Goal: Information Seeking & Learning: Learn about a topic

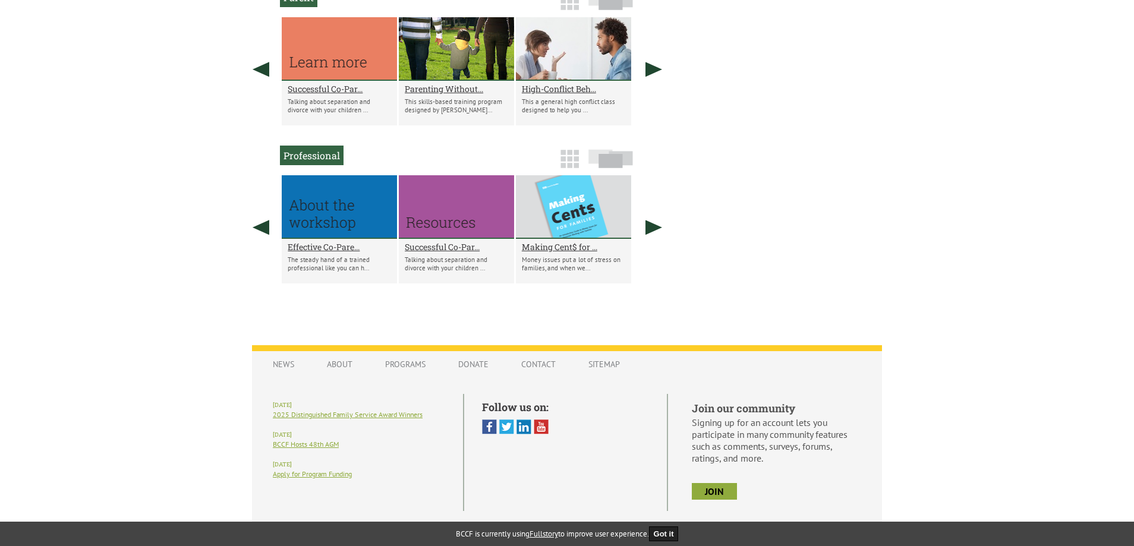
scroll to position [758, 0]
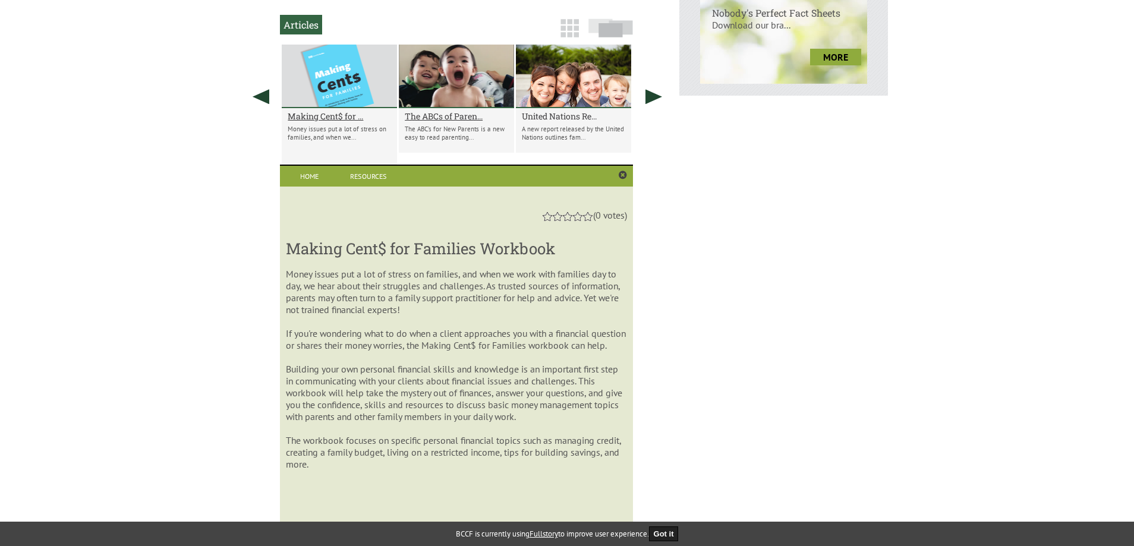
scroll to position [618, 0]
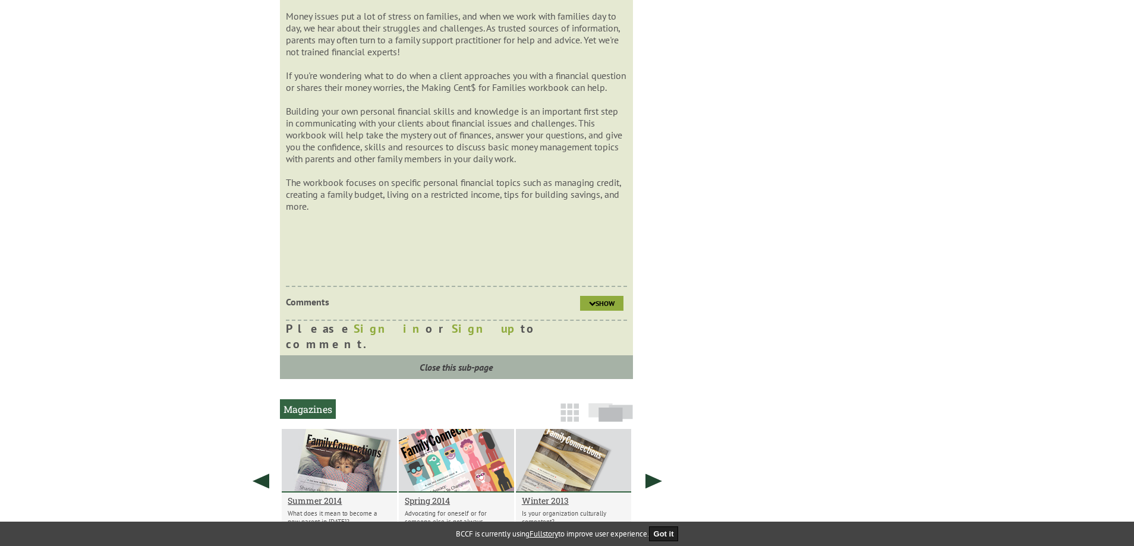
drag, startPoint x: 254, startPoint y: 225, endPoint x: 256, endPoint y: 252, distance: 26.8
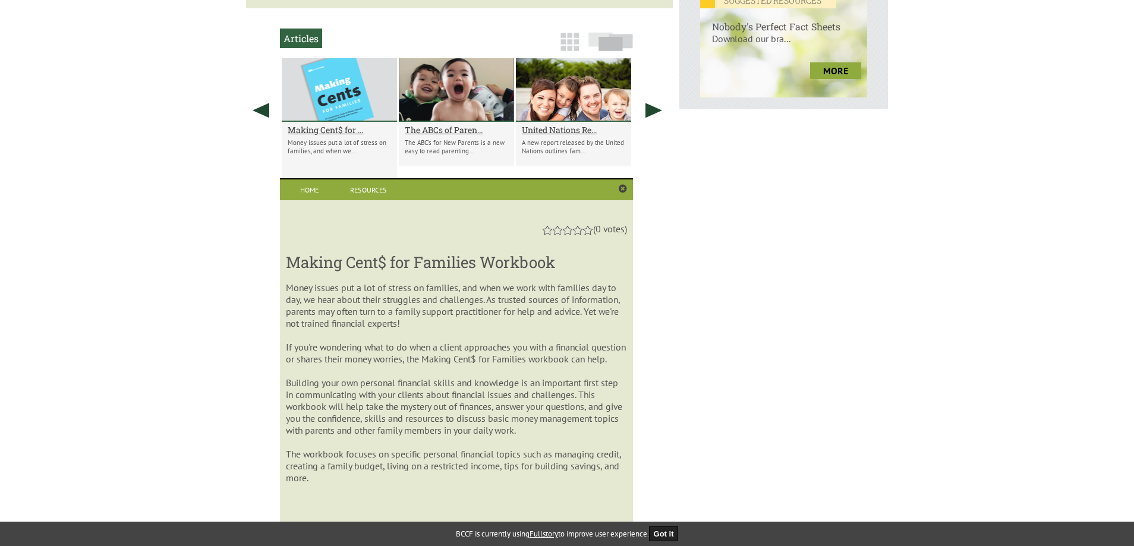
scroll to position [595, 0]
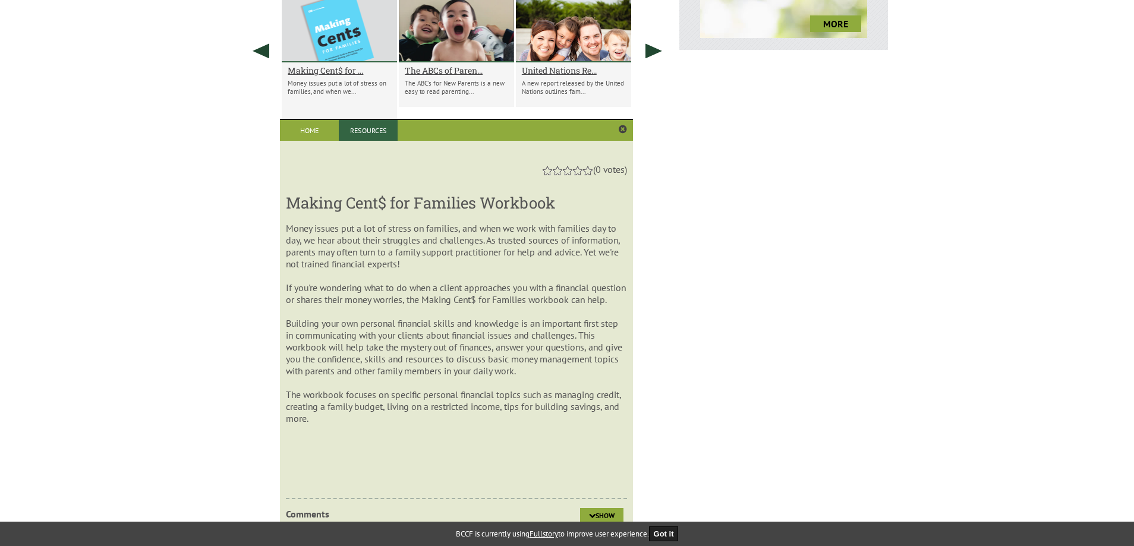
click at [372, 133] on link "Resources" at bounding box center [368, 130] width 59 height 21
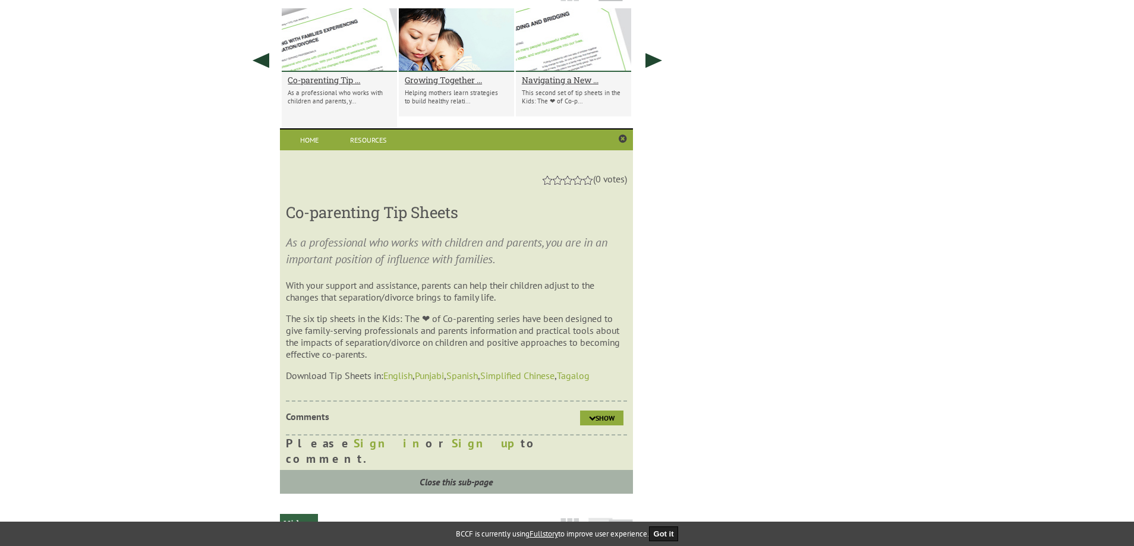
scroll to position [1093, 0]
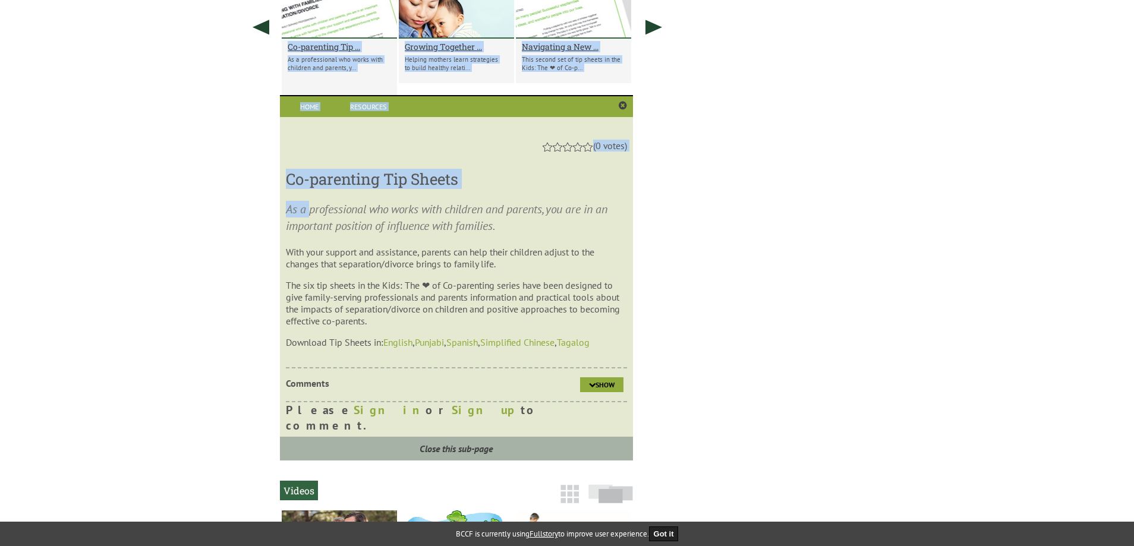
drag, startPoint x: 309, startPoint y: 199, endPoint x: 661, endPoint y: 294, distance: 365.3
click at [650, 294] on section "Tip Sheets Co-parenting Tip ... As a professional who works with children and p…" at bounding box center [459, 202] width 427 height 517
click at [661, 294] on section "Tip Sheets Co-parenting Tip ... As a professional who works with children and p…" at bounding box center [459, 202] width 427 height 517
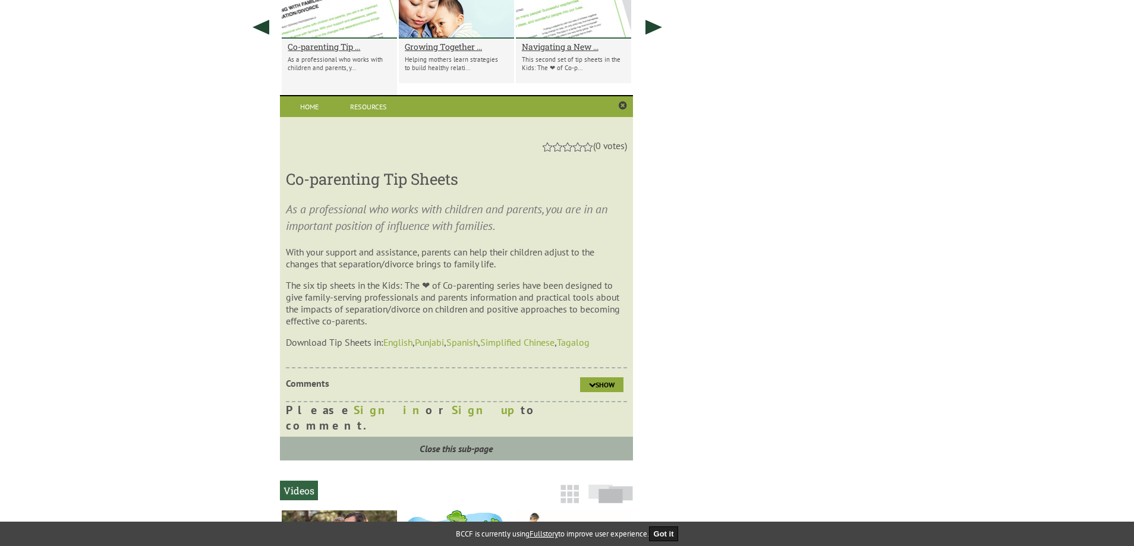
drag, startPoint x: 483, startPoint y: 279, endPoint x: 595, endPoint y: 322, distance: 119.7
click at [595, 322] on section "As a professional who works with children and parents, you are in an important …" at bounding box center [456, 274] width 341 height 147
click at [595, 322] on p "The six tip sheets in the Kids: The ❤ of Co-parenting series have been designed…" at bounding box center [456, 303] width 341 height 48
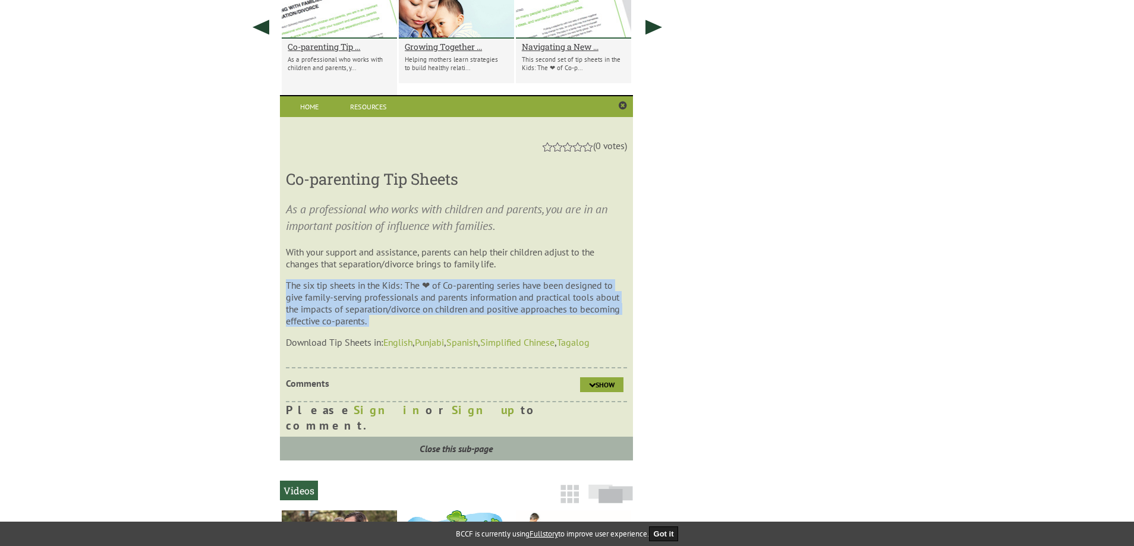
drag, startPoint x: 595, startPoint y: 322, endPoint x: 575, endPoint y: 266, distance: 59.4
click at [575, 266] on section "As a professional who works with children and parents, you are in an important …" at bounding box center [456, 274] width 341 height 147
click at [576, 268] on p "With your support and assistance, parents can help their children adjust to the…" at bounding box center [456, 258] width 341 height 24
click at [577, 269] on p "With your support and assistance, parents can help their children adjust to the…" at bounding box center [456, 258] width 341 height 24
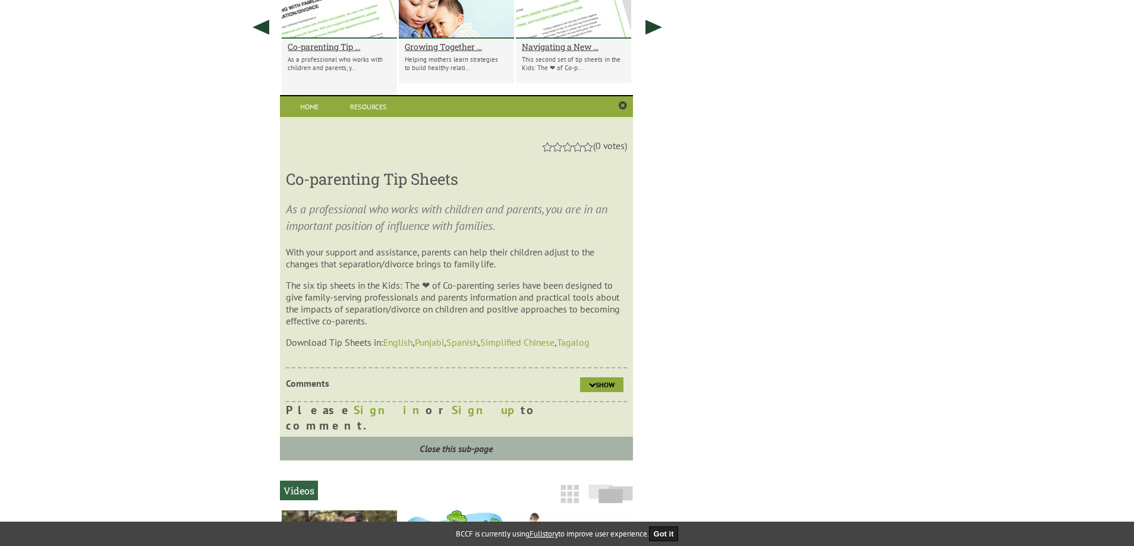
drag, startPoint x: 577, startPoint y: 269, endPoint x: 567, endPoint y: 323, distance: 55.0
click at [567, 323] on section "As a professional who works with children and parents, you are in an important …" at bounding box center [456, 274] width 341 height 147
click at [567, 323] on p "The six tip sheets in the Kids: The ❤ of Co-parenting series have been designed…" at bounding box center [456, 303] width 341 height 48
drag, startPoint x: 567, startPoint y: 323, endPoint x: 510, endPoint y: 162, distance: 170.9
click at [510, 162] on div "Co-parenting Tip Sheets As a professional who works with children and parents, …" at bounding box center [456, 259] width 341 height 197
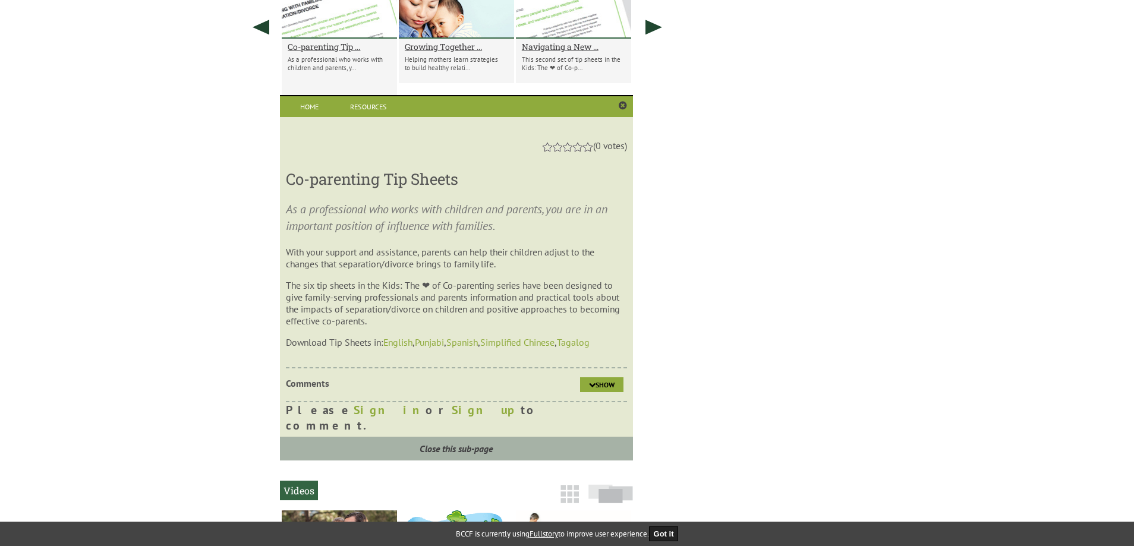
click at [510, 162] on div "Co-parenting Tip Sheets As a professional who works with children and parents, …" at bounding box center [456, 259] width 341 height 197
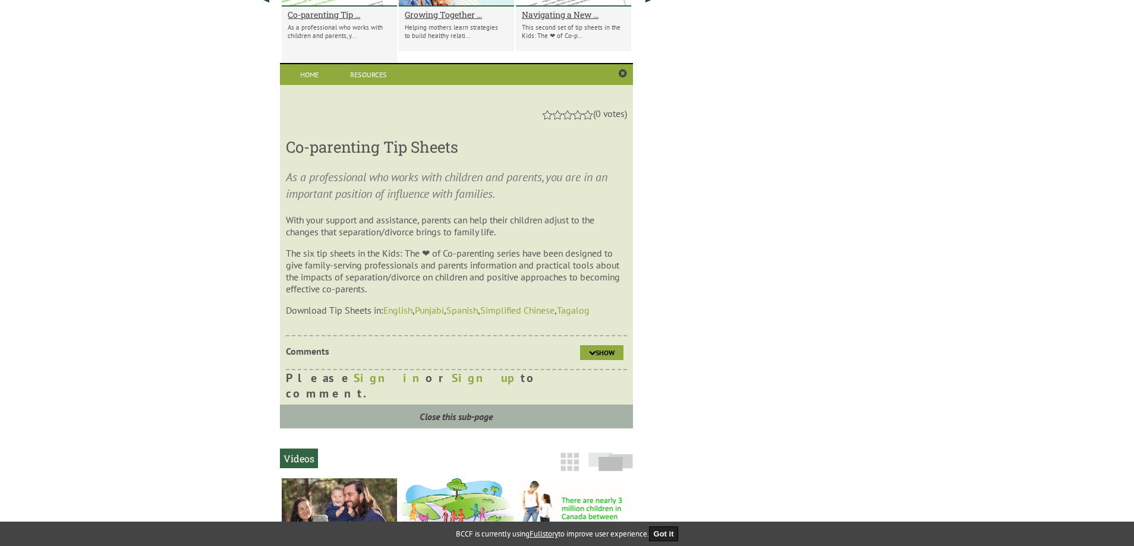
scroll to position [1212, 0]
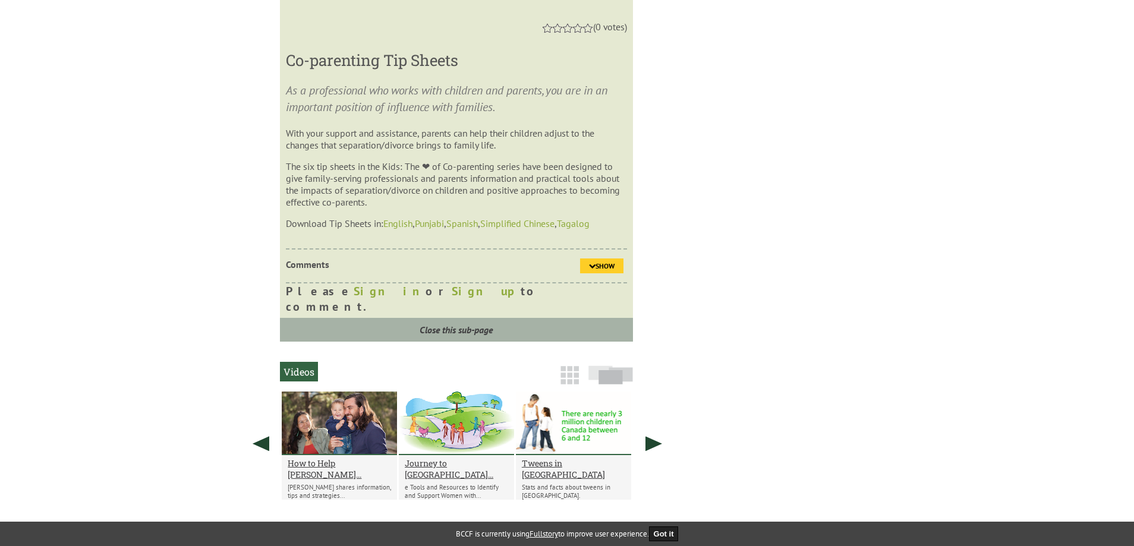
click at [608, 269] on span "Show" at bounding box center [605, 266] width 19 height 9
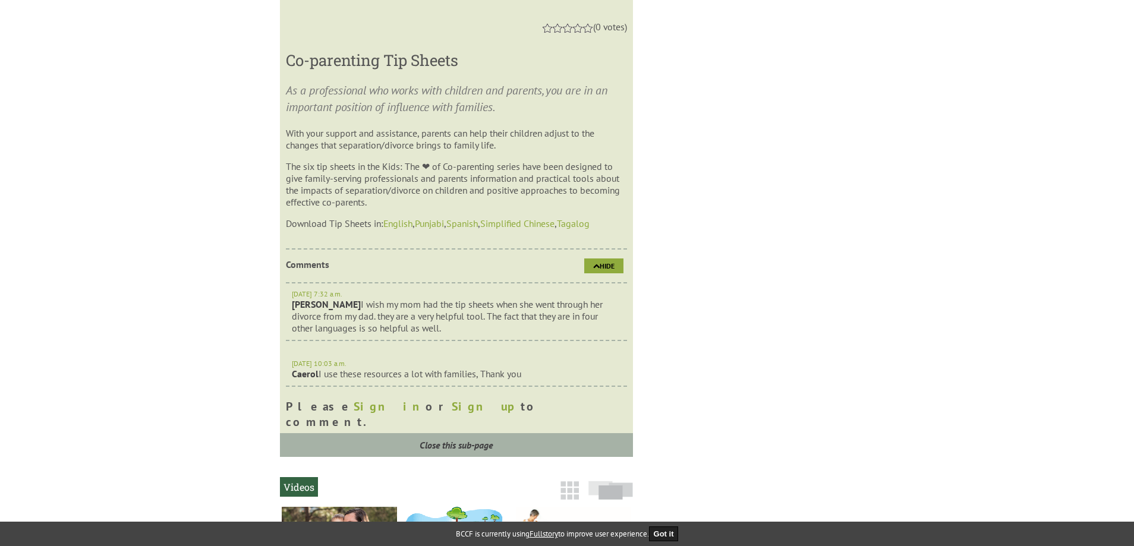
drag, startPoint x: 376, startPoint y: 304, endPoint x: 529, endPoint y: 335, distance: 155.8
click at [529, 335] on div "Jan. 16, 2015, 7:32 a.m. joel I wish my mom had the tip sheets when she went th…" at bounding box center [456, 313] width 341 height 58
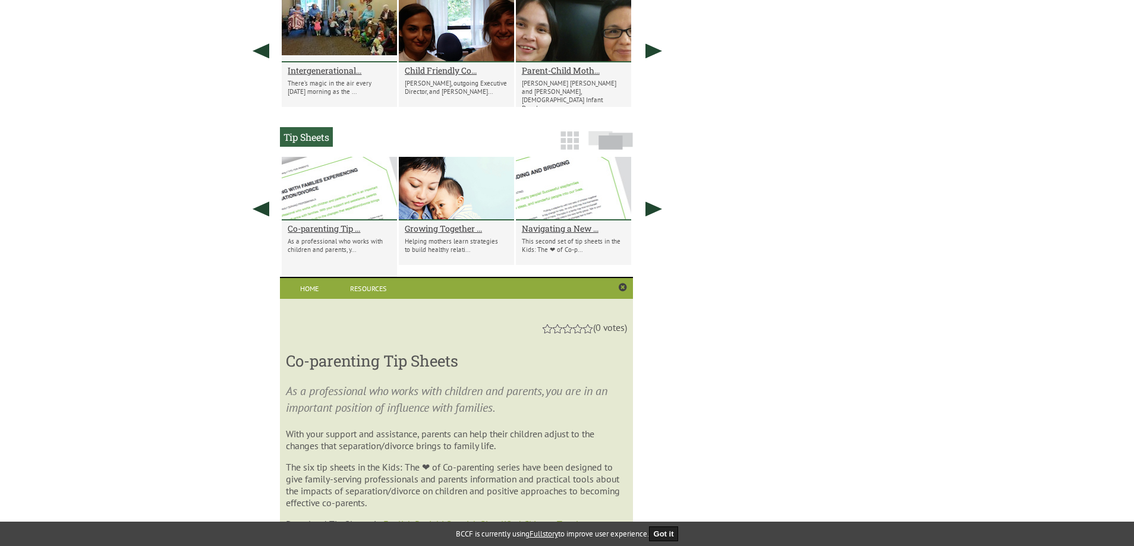
scroll to position [890, 0]
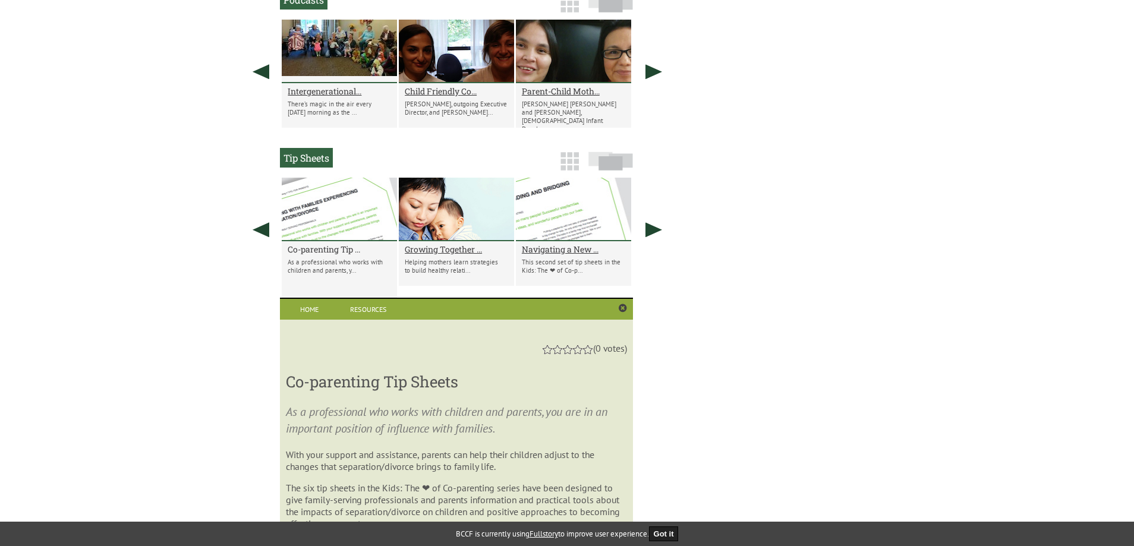
click at [311, 247] on h2 "Co-parenting Tip ..." at bounding box center [339, 249] width 103 height 11
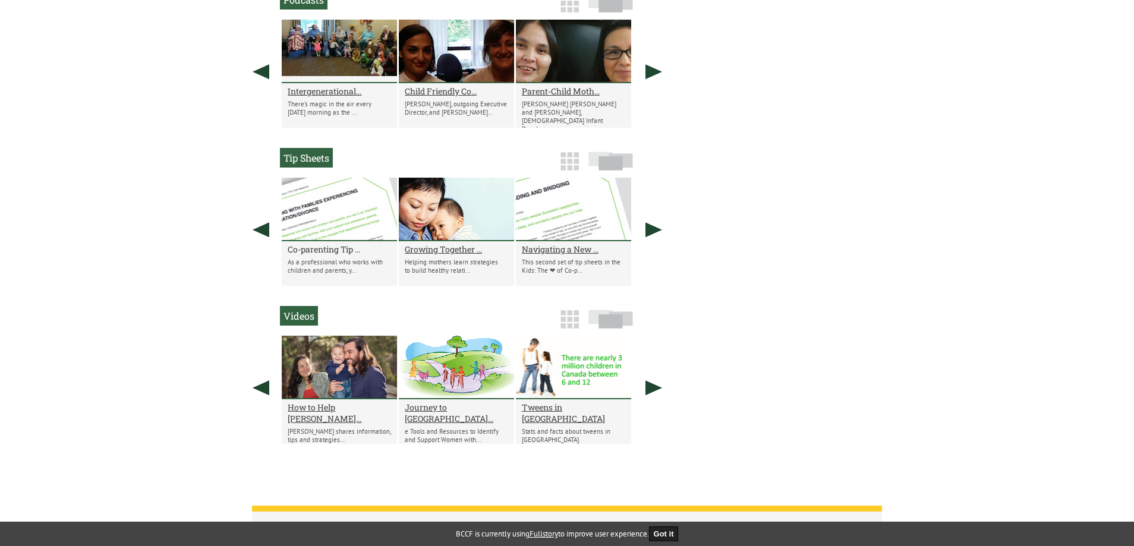
click at [311, 247] on h2 "Co-parenting Tip ..." at bounding box center [339, 249] width 103 height 11
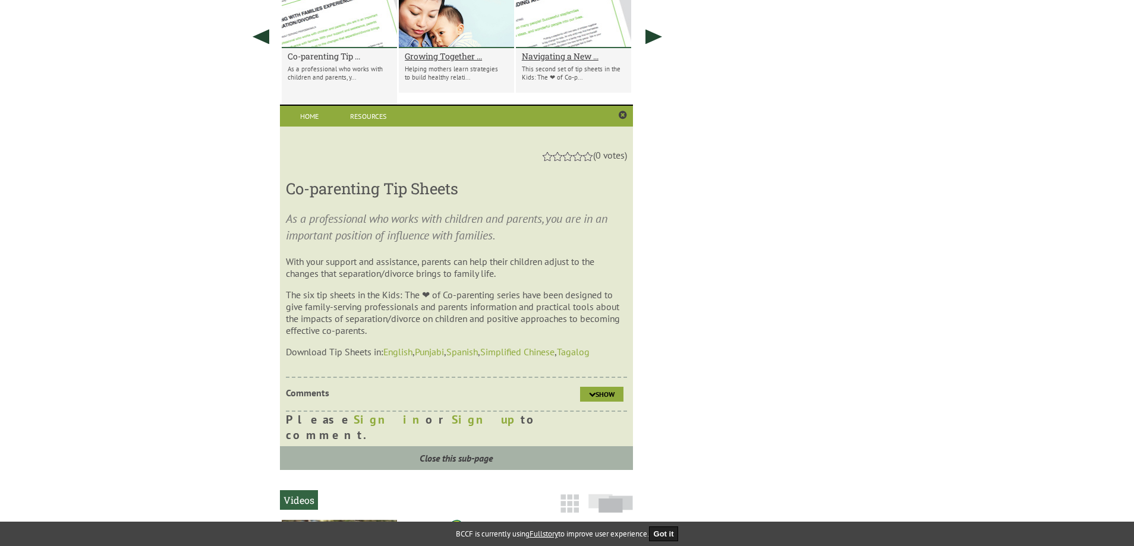
scroll to position [1093, 0]
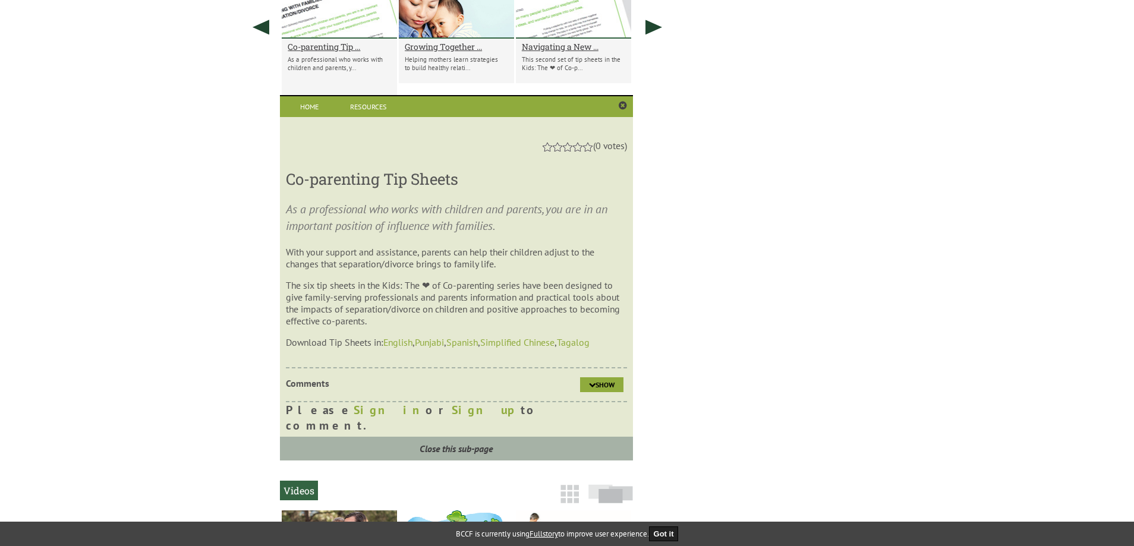
drag, startPoint x: 422, startPoint y: 228, endPoint x: 501, endPoint y: 315, distance: 117.4
click at [501, 315] on section "As a professional who works with children and parents, you are in an important …" at bounding box center [456, 274] width 341 height 147
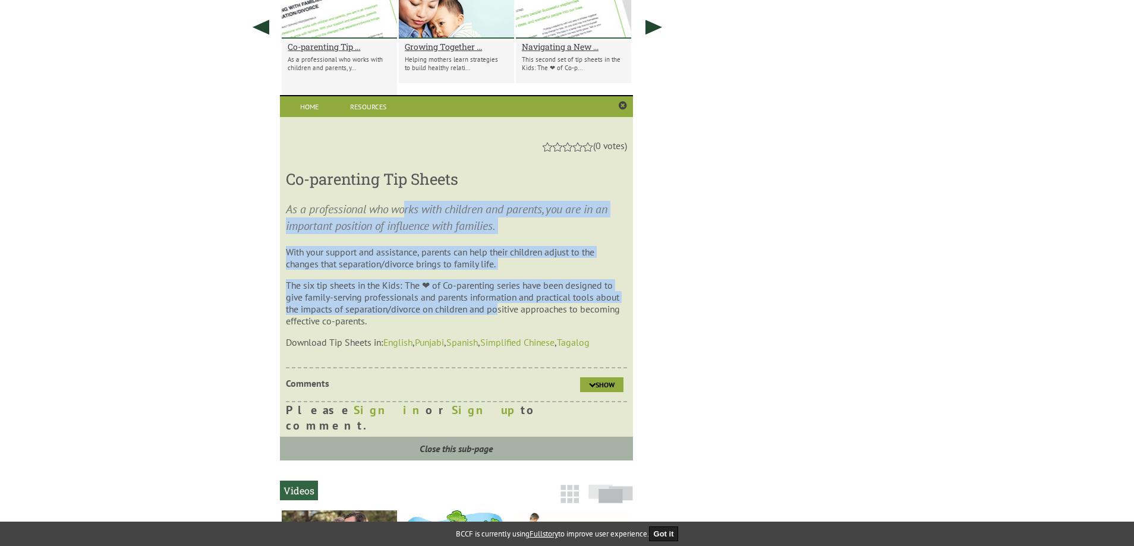
drag, startPoint x: 501, startPoint y: 315, endPoint x: 455, endPoint y: 318, distance: 45.9
click at [501, 314] on p "The six tip sheets in the Kids: The ❤ of Co-parenting series have been designed…" at bounding box center [456, 303] width 341 height 48
click at [395, 345] on link "English" at bounding box center [397, 343] width 29 height 12
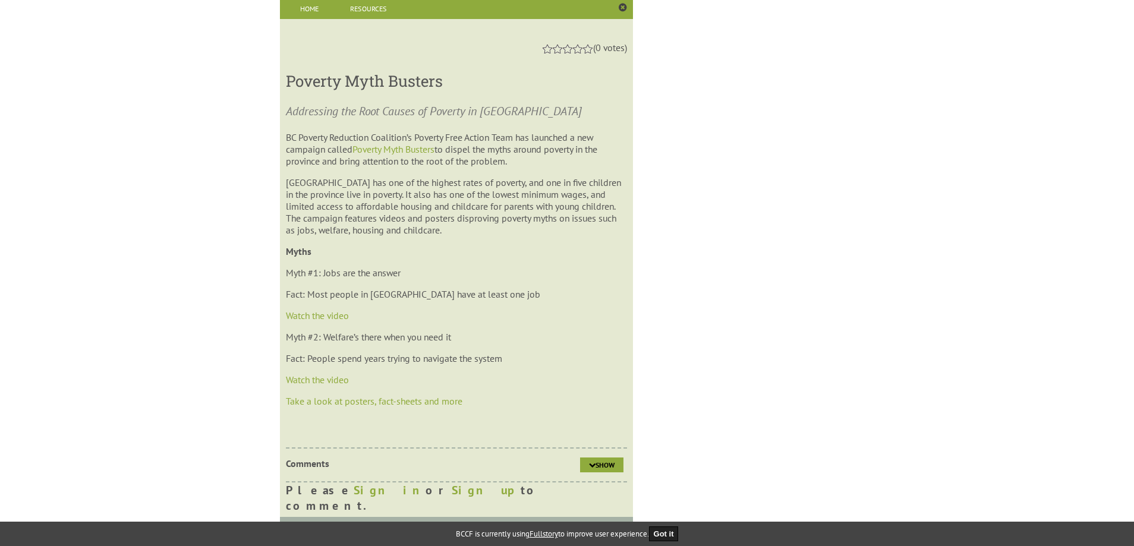
scroll to position [737, 0]
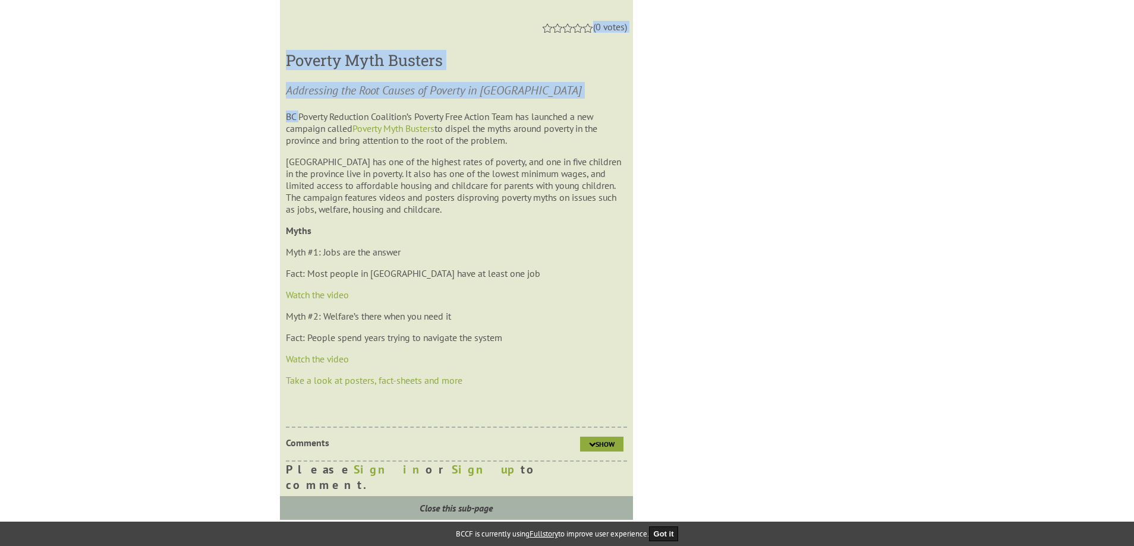
drag, startPoint x: 301, startPoint y: 109, endPoint x: 640, endPoint y: 174, distance: 345.0
click at [640, 174] on section "Articles Poverty Myth Bust... Addressing the Root Causes of Poverty in BC The A…" at bounding box center [459, 172] width 427 height 695
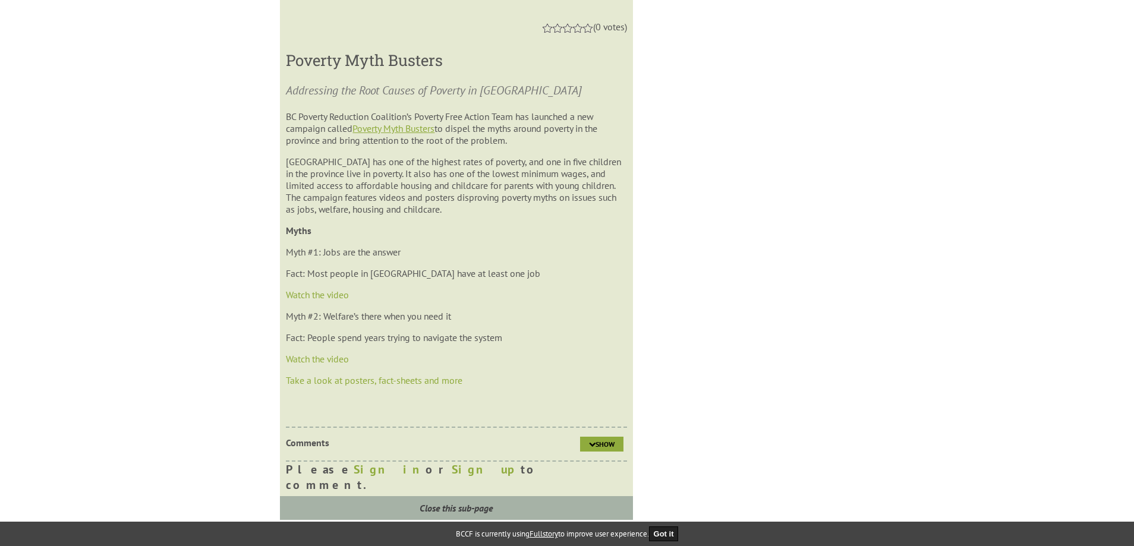
click at [411, 127] on link "Poverty Myth Busters" at bounding box center [394, 128] width 82 height 12
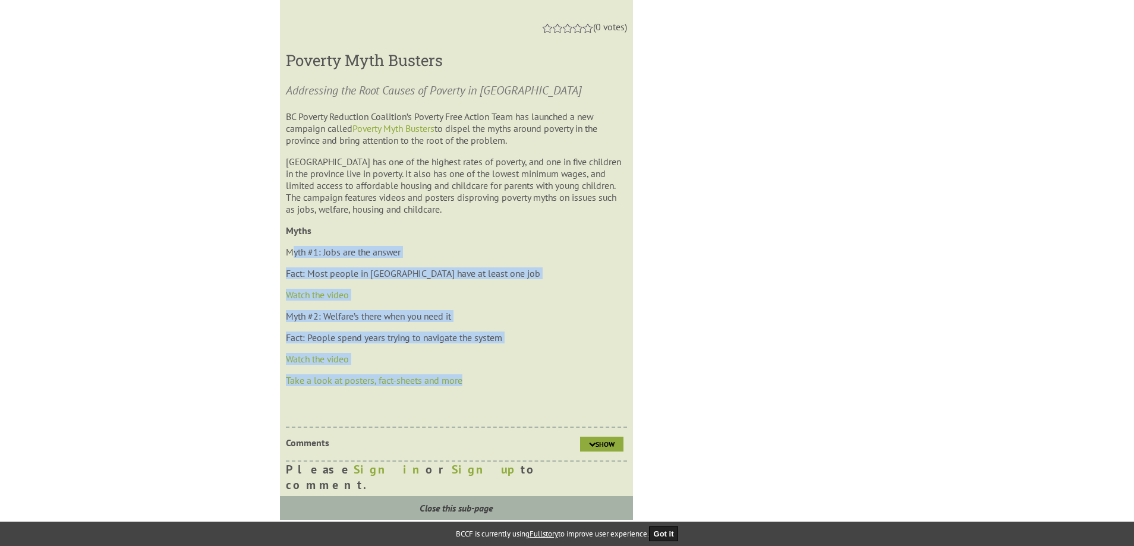
drag, startPoint x: 290, startPoint y: 251, endPoint x: 488, endPoint y: 373, distance: 232.0
click at [488, 373] on section "Addressing the Root Causes of Poverty in BC BC Poverty Reduction Coalition’s Po…" at bounding box center [456, 245] width 341 height 326
drag, startPoint x: 479, startPoint y: 382, endPoint x: 300, endPoint y: 228, distance: 235.6
click at [300, 228] on section "Addressing the Root Causes of Poverty in BC BC Poverty Reduction Coalition’s Po…" at bounding box center [456, 245] width 341 height 326
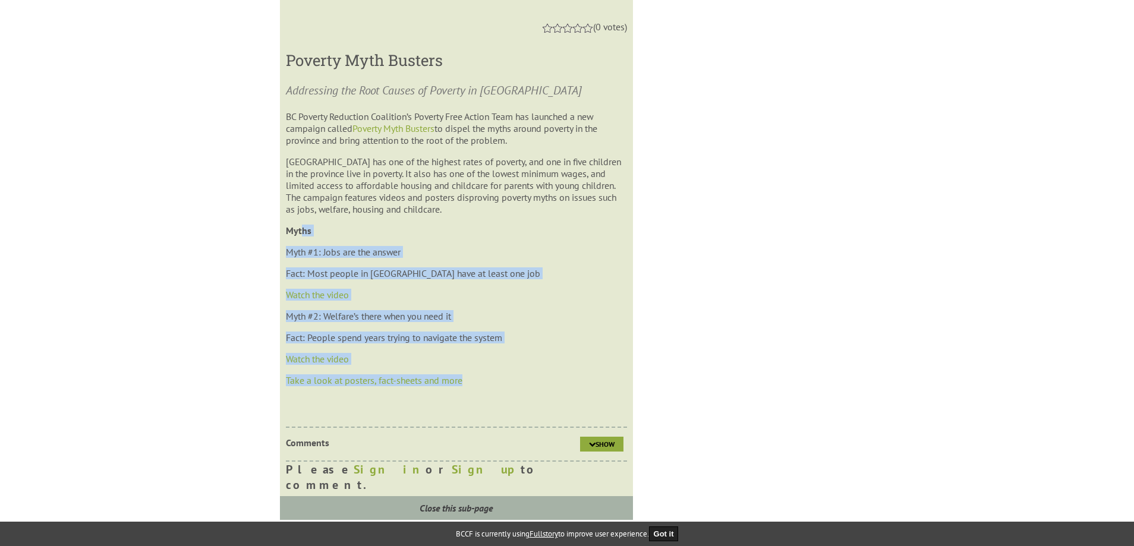
click at [313, 218] on section "Addressing the Root Causes of Poverty in BC BC Poverty Reduction Coalition’s Po…" at bounding box center [456, 245] width 341 height 326
